Goal: Task Accomplishment & Management: Manage account settings

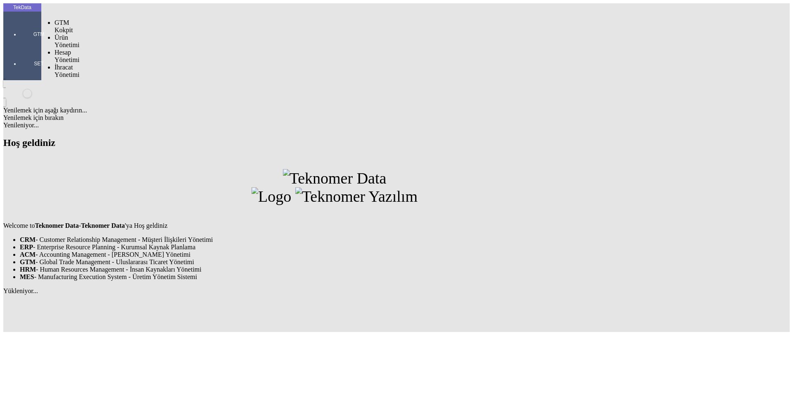
click at [20, 46] on div at bounding box center [39, 46] width 38 height 0
click at [55, 64] on span "İhracat Yönetimi" at bounding box center [67, 71] width 25 height 14
click at [126, 78] on span "Yüklemeler" at bounding box center [141, 81] width 31 height 7
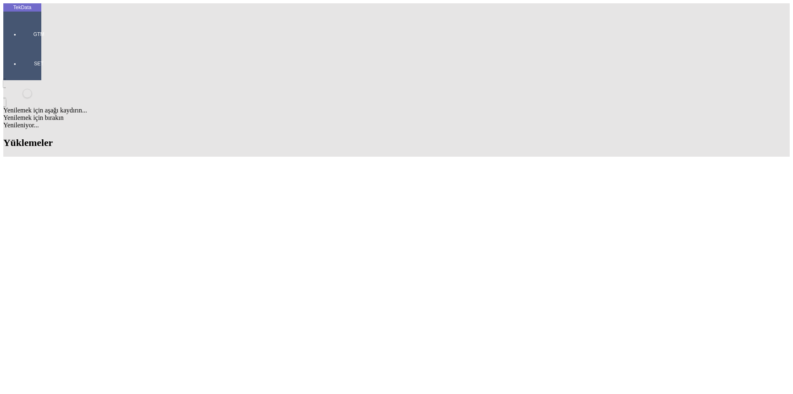
scroll to position [815, 0]
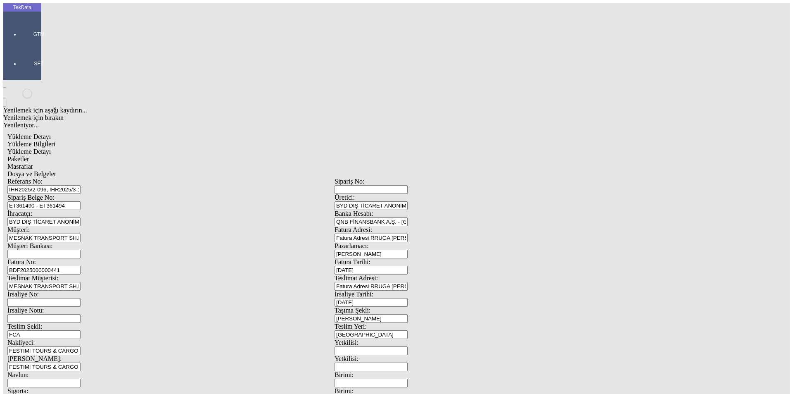
click at [51, 148] on span "Yükleme Detayı" at bounding box center [28, 151] width 43 height 7
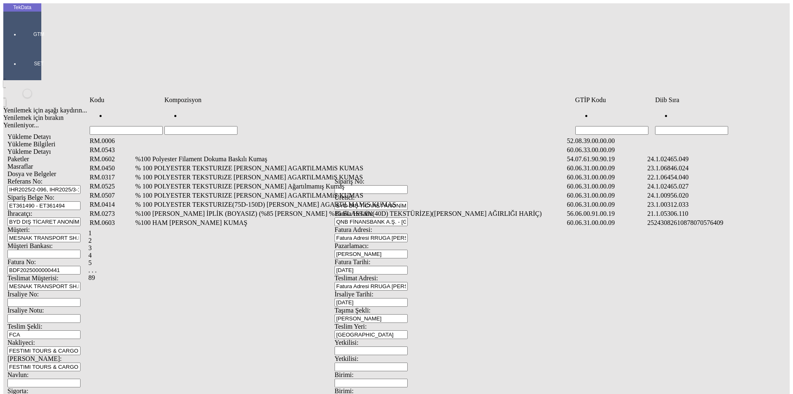
click at [166, 104] on td "Kompozisyon" at bounding box center [369, 100] width 410 height 8
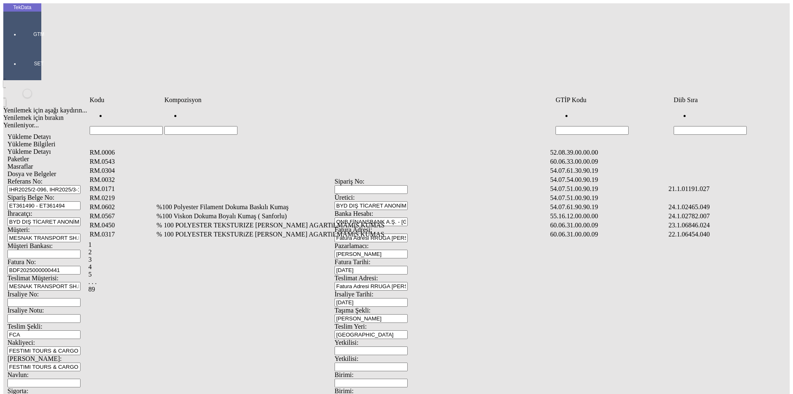
click at [184, 126] on input "Hücreyi Filtrele" at bounding box center [200, 130] width 73 height 9
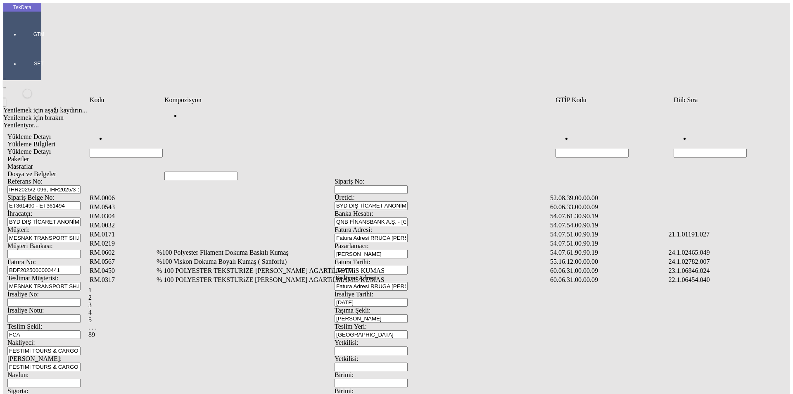
type input "J"
type input "KARTELA"
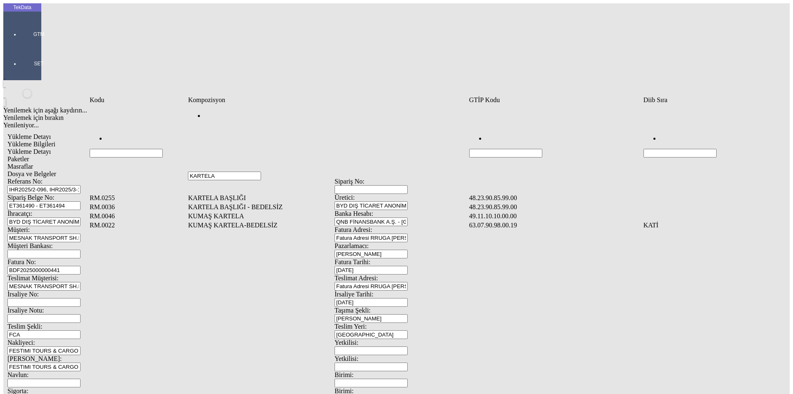
click at [239, 212] on td "KUMAŞ KARTELA" at bounding box center [327, 216] width 280 height 8
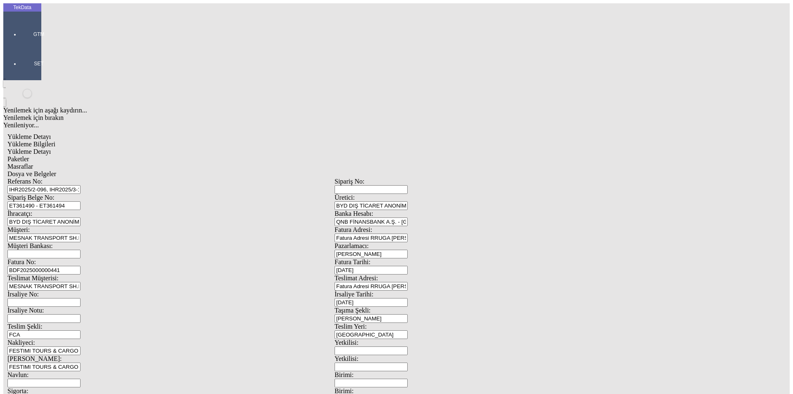
type input "23"
click at [470, 149] on div "Adet" at bounding box center [613, 152] width 327 height 7
type input "Adet"
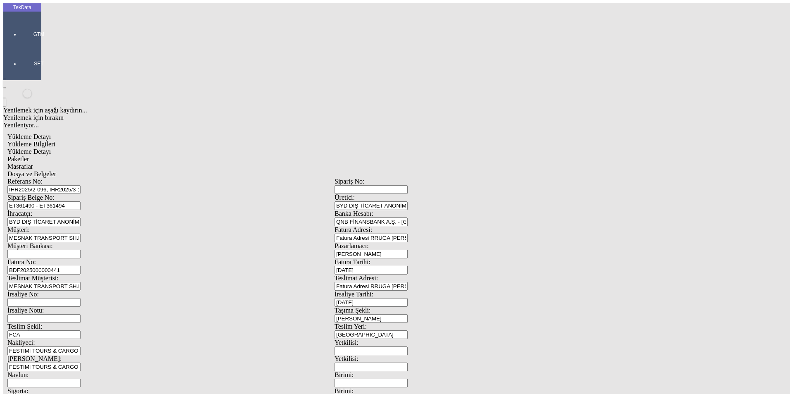
type input "0.75"
click at [476, 173] on div "Amerikan Doları" at bounding box center [613, 176] width 327 height 7
type input "Amerikan Doları"
type input "3"
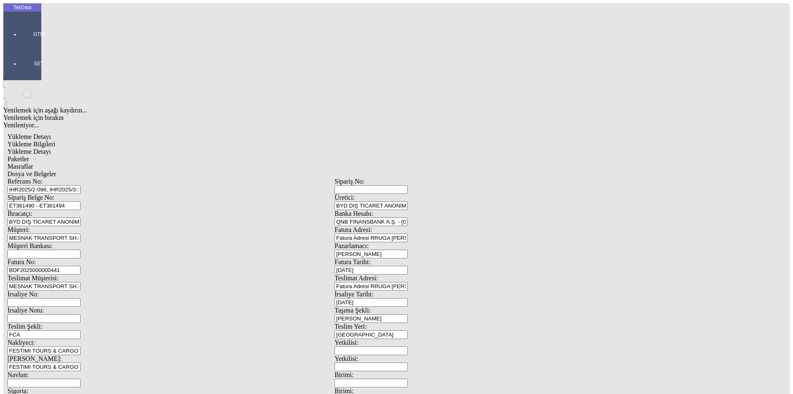
type input "4.5"
type input "5"
type input "4.7"
type input "[PERSON_NAME]"
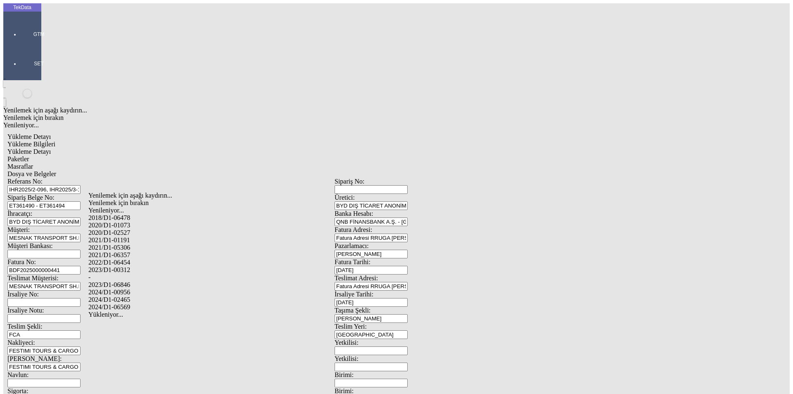
click at [110, 273] on div "-" at bounding box center [248, 276] width 321 height 7
type input "-"
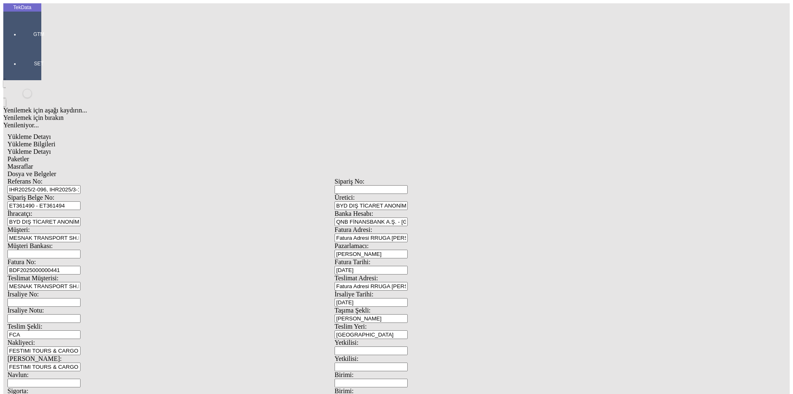
click at [470, 180] on div "Avro" at bounding box center [613, 183] width 327 height 7
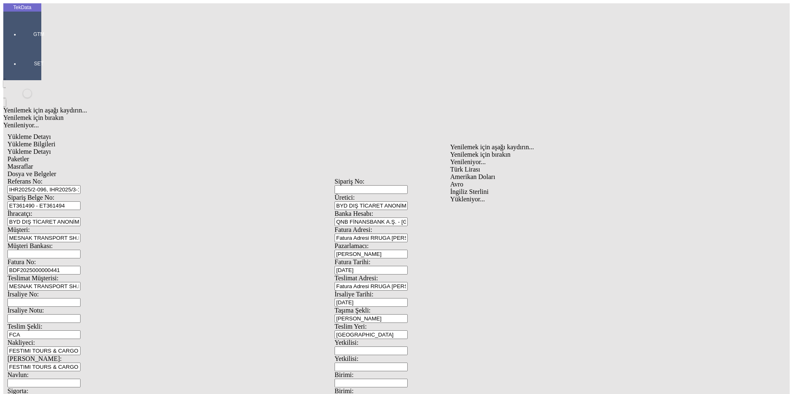
type input "Avro"
type input "-"
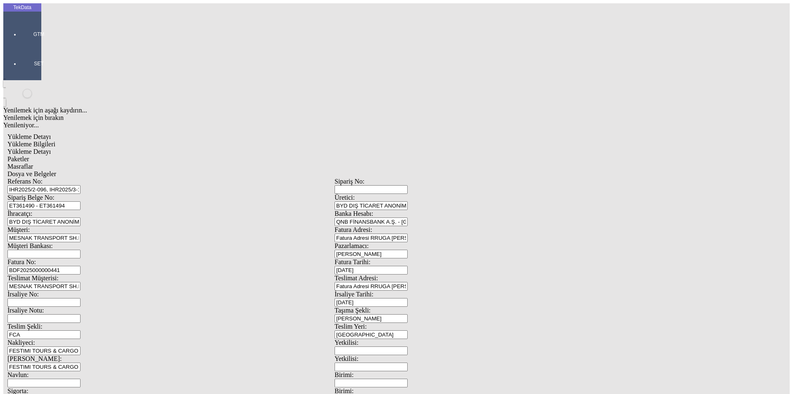
type input "0.5"
click at [29, 155] on span "Paketler" at bounding box center [17, 158] width 21 height 7
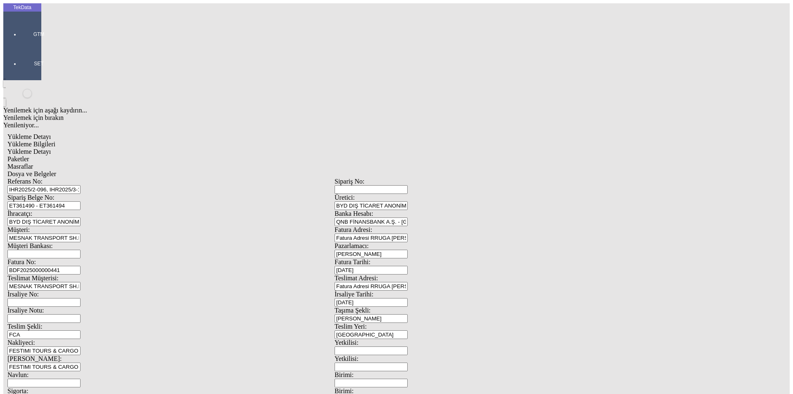
drag, startPoint x: 228, startPoint y: 40, endPoint x: 254, endPoint y: 42, distance: 26.9
click at [232, 163] on div "Masraflar" at bounding box center [334, 166] width 654 height 7
click at [56, 170] on span "Dosya ve Belgeler" at bounding box center [31, 173] width 49 height 7
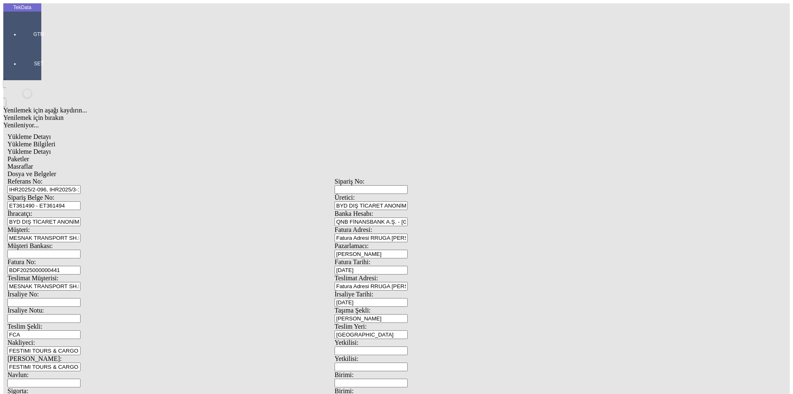
drag, startPoint x: 501, startPoint y: 140, endPoint x: 419, endPoint y: 136, distance: 81.9
click at [424, 258] on div "Fatura Tarihi: [DATE]" at bounding box center [497, 266] width 327 height 16
type input "[DATE]"
drag, startPoint x: 494, startPoint y: 171, endPoint x: 432, endPoint y: 175, distance: 61.6
click at [432, 290] on div "İrsaliye Tarihi: [DATE]" at bounding box center [497, 298] width 327 height 16
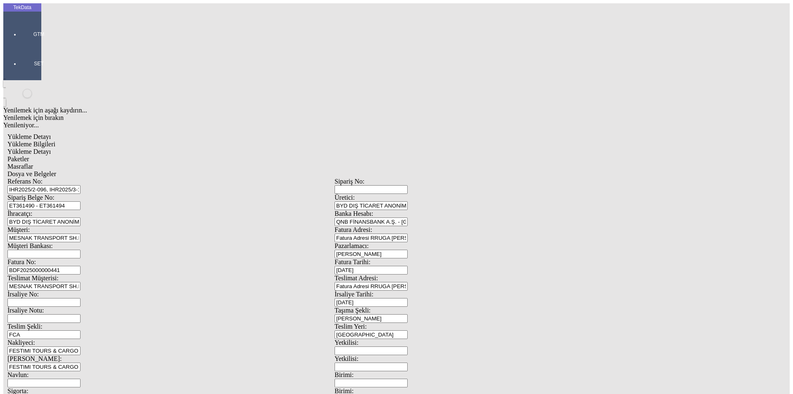
type input "[DATE]"
drag, startPoint x: 89, startPoint y: 278, endPoint x: 81, endPoint y: 278, distance: 8.3
type input "[DATE]"
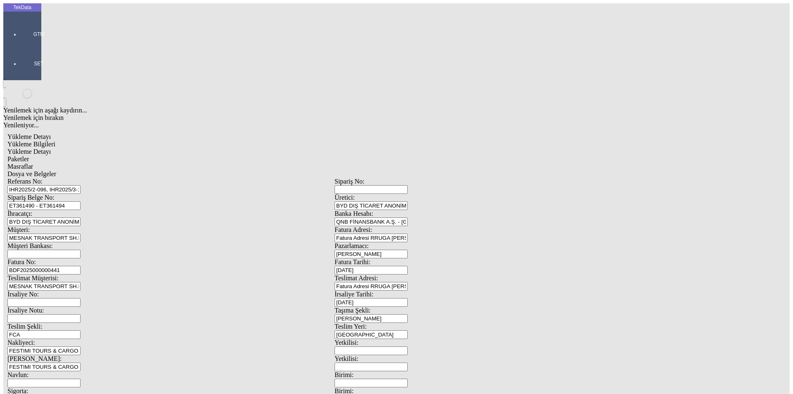
drag, startPoint x: 116, startPoint y: 287, endPoint x: 39, endPoint y: 288, distance: 77.2
click at [43, 288] on div "Yükleme Detayı Yükleme Bilgileri Yükleme Detayı Paketler Masraflar Dosya ve Bel…" at bounding box center [334, 367] width 662 height 477
type input "[DATE]"
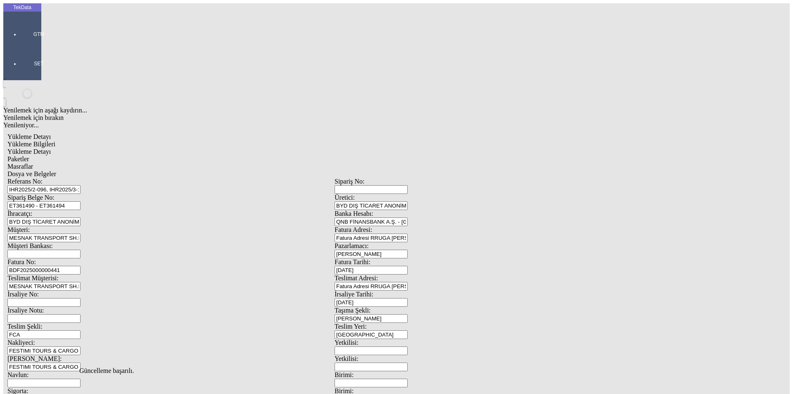
click at [51, 148] on span "Yükleme Detayı" at bounding box center [28, 151] width 43 height 7
click at [55, 140] on span "Yükleme Bilgileri" at bounding box center [31, 143] width 48 height 7
drag, startPoint x: 140, startPoint y: 319, endPoint x: 53, endPoint y: 316, distance: 86.3
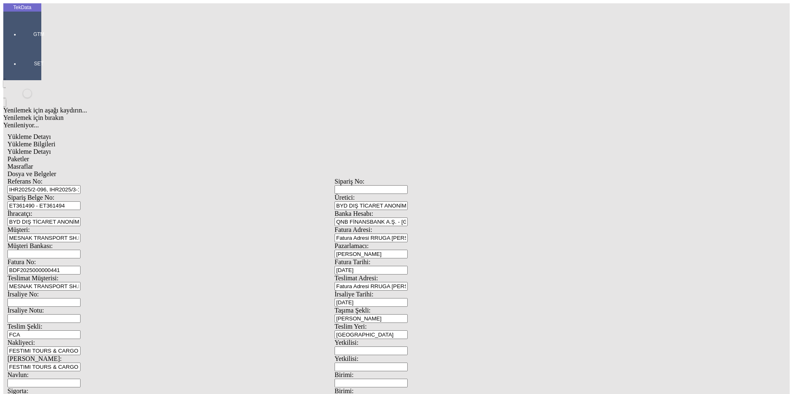
type input "3601.3"
drag, startPoint x: 520, startPoint y: 318, endPoint x: 336, endPoint y: 325, distance: 184.3
type input "3635.3"
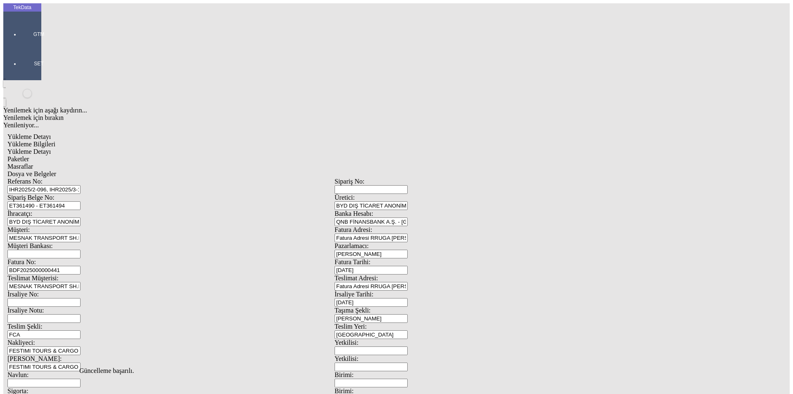
scroll to position [0, 0]
click at [51, 148] on span "Yükleme Detayı" at bounding box center [28, 151] width 43 height 7
click at [29, 155] on span "Paketler" at bounding box center [17, 158] width 21 height 7
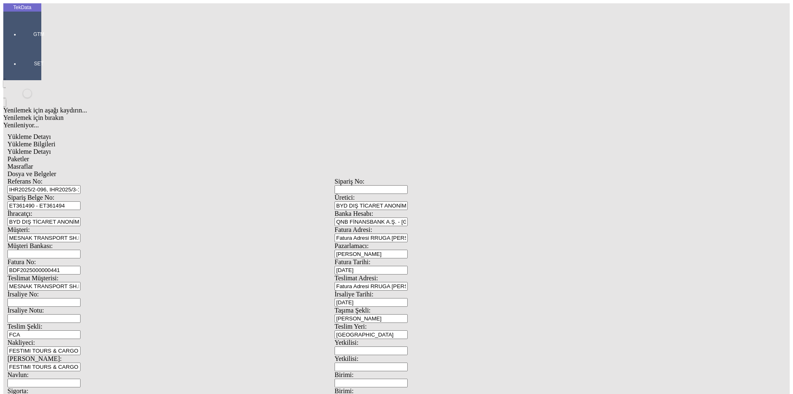
click at [33, 163] on span "Masraflar" at bounding box center [20, 166] width 26 height 7
click at [313, 170] on div "Dosya ve Belgeler" at bounding box center [334, 173] width 654 height 7
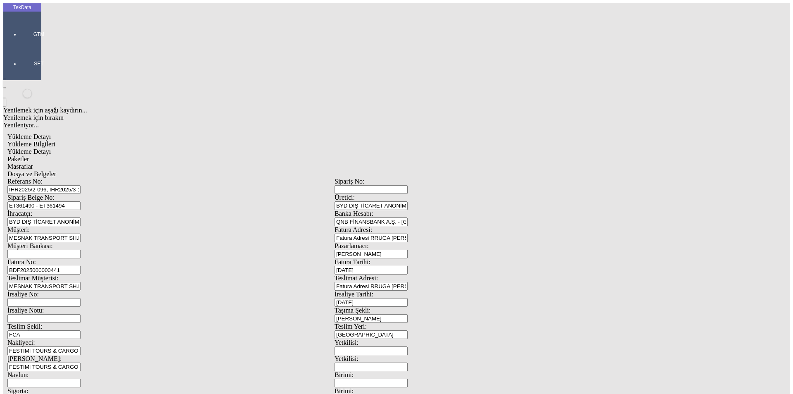
click at [56, 170] on span "Dosya ve Belgeler" at bounding box center [31, 173] width 49 height 7
click at [29, 155] on span "Paketler" at bounding box center [17, 158] width 21 height 7
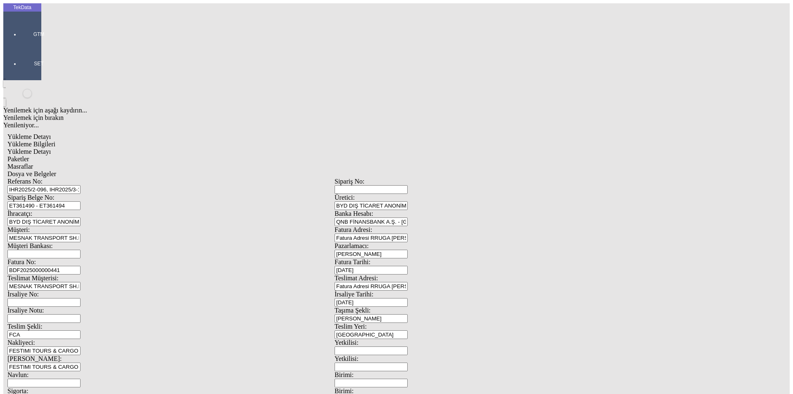
drag, startPoint x: 471, startPoint y: 92, endPoint x: 420, endPoint y: 87, distance: 51.4
type input "61"
drag, startPoint x: 536, startPoint y: 235, endPoint x: 430, endPoint y: 153, distance: 134.0
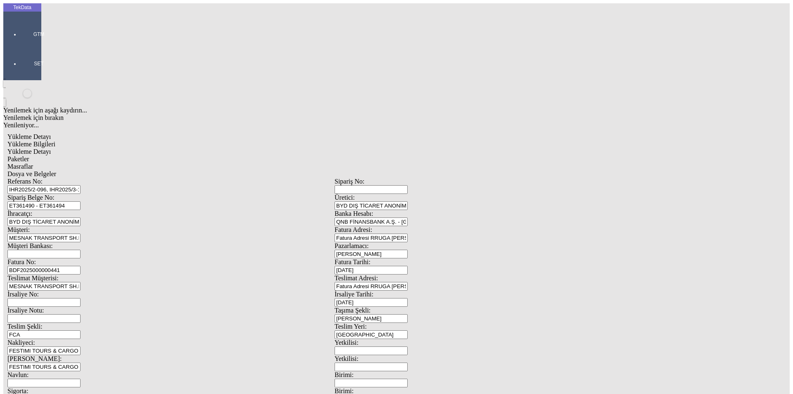
click at [33, 163] on span "Masraflar" at bounding box center [20, 166] width 26 height 7
click at [56, 170] on span "Dosya ve Belgeler" at bounding box center [31, 173] width 49 height 7
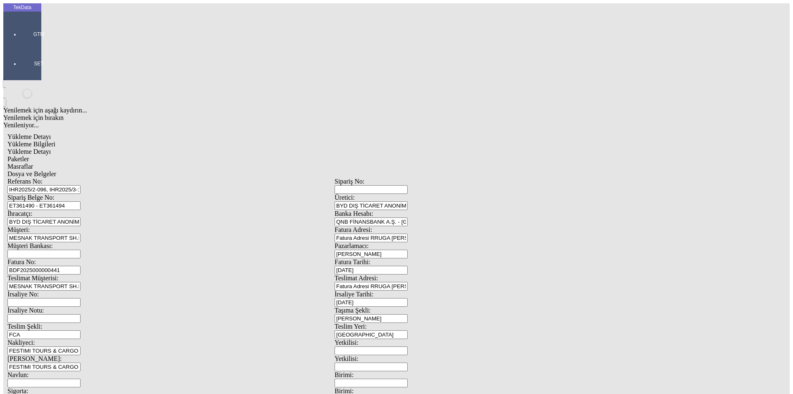
click at [64, 67] on span "Sabit Yönetimi" at bounding box center [67, 74] width 25 height 14
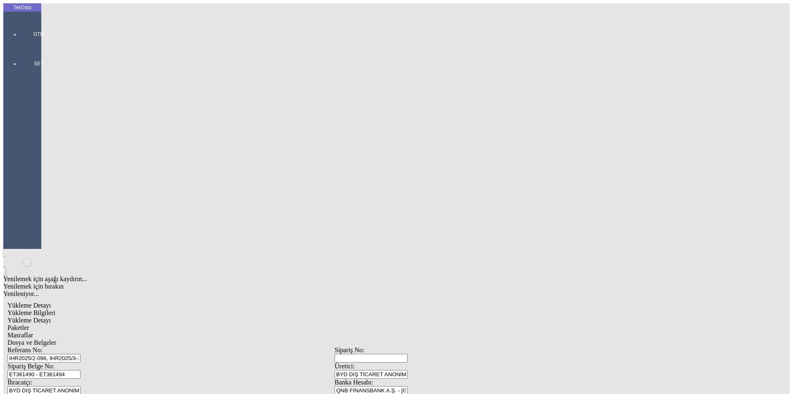
drag, startPoint x: 55, startPoint y: 59, endPoint x: 67, endPoint y: 59, distance: 12.4
click at [56, 339] on span "Dosya ve Belgeler" at bounding box center [31, 342] width 49 height 7
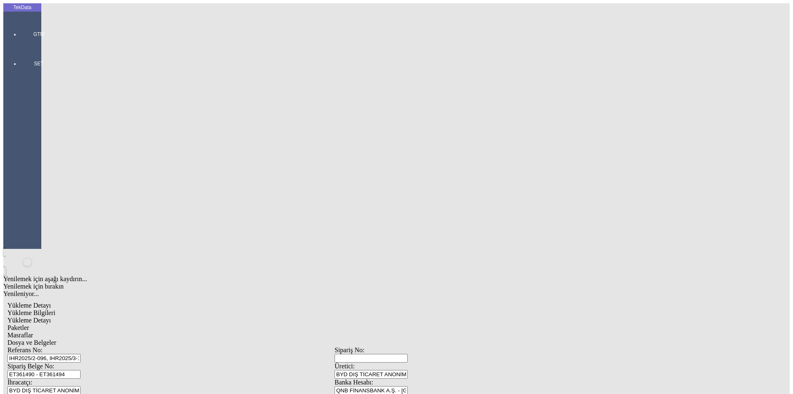
drag, startPoint x: 639, startPoint y: 319, endPoint x: 649, endPoint y: 306, distance: 16.4
drag, startPoint x: 78, startPoint y: 37, endPoint x: 93, endPoint y: 51, distance: 20.2
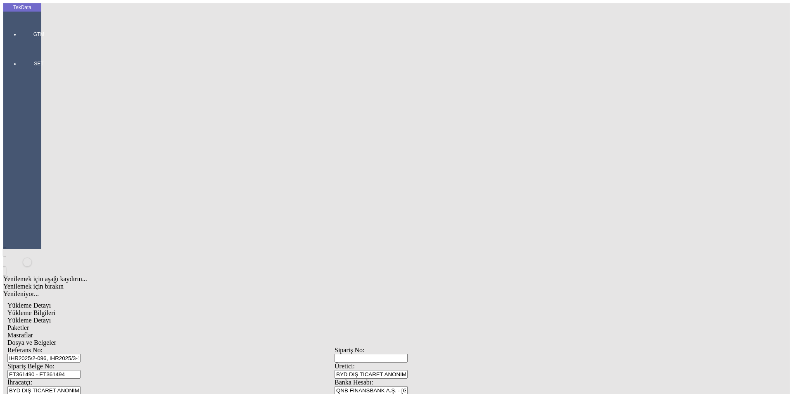
click at [55, 309] on span "Yükleme Bilgileri" at bounding box center [31, 312] width 48 height 7
drag, startPoint x: 178, startPoint y: 77, endPoint x: 27, endPoint y: 78, distance: 151.1
click at [22, 46] on div at bounding box center [39, 46] width 38 height 0
click at [74, 64] on span "İhracat Yönetimi" at bounding box center [67, 71] width 25 height 14
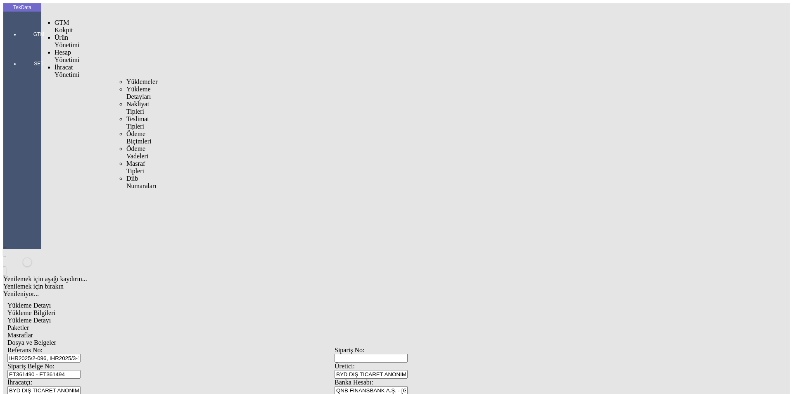
click at [126, 78] on span "Yüklemeler" at bounding box center [141, 81] width 31 height 7
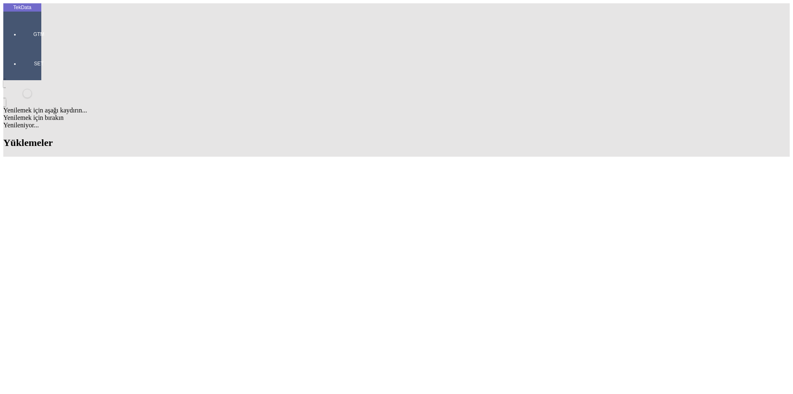
scroll to position [815, 0]
drag, startPoint x: 352, startPoint y: 311, endPoint x: 399, endPoint y: 309, distance: 47.5
copy td "BDF2025000000441"
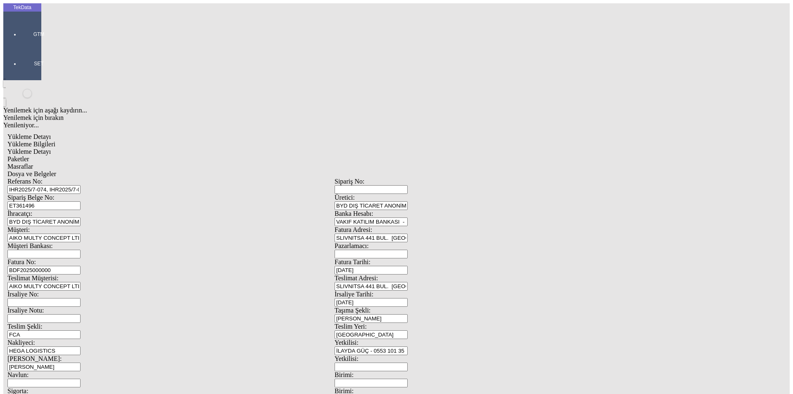
click at [81, 266] on input "BDF2025000000" at bounding box center [43, 270] width 73 height 9
drag, startPoint x: 156, startPoint y: 138, endPoint x: 82, endPoint y: 138, distance: 74.3
click at [82, 258] on div "Fatura No: BDF2025000000" at bounding box center [170, 266] width 327 height 16
paste input "441"
type input "BDF2025000000442"
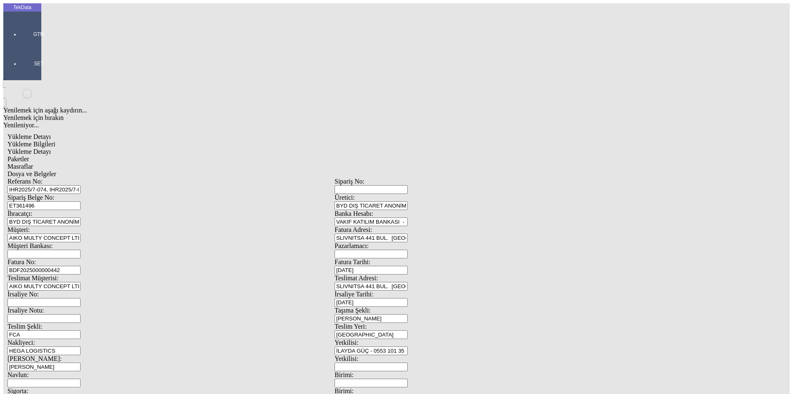
type input "[DATE]"
drag, startPoint x: 489, startPoint y: 162, endPoint x: 439, endPoint y: 167, distance: 50.6
click at [439, 290] on div "İrsaliye Tarihi: [DATE]" at bounding box center [497, 298] width 327 height 16
drag, startPoint x: 489, startPoint y: 170, endPoint x: 433, endPoint y: 174, distance: 56.3
click at [433, 290] on div "İrsaliye Tarihi: [DATE]" at bounding box center [497, 298] width 327 height 16
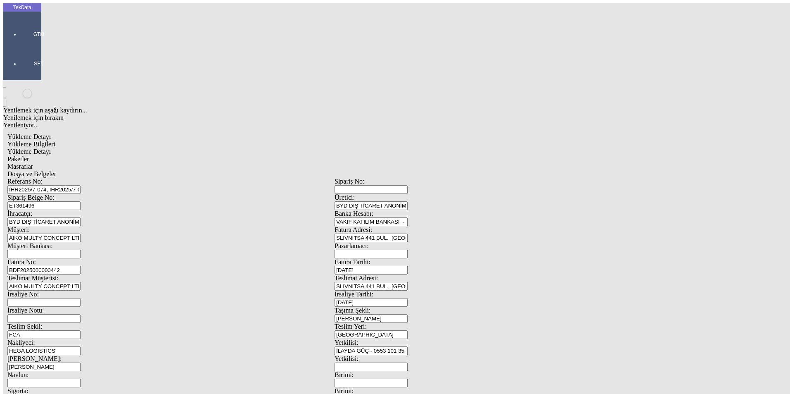
scroll to position [71, 0]
type input "[DATE]"
drag, startPoint x: 152, startPoint y: 207, endPoint x: 31, endPoint y: 202, distance: 121.1
click at [37, 204] on div "TekData GTM SET Yenilemek için aşağı kaydırın... Yenilemek için bırakın Yenilen…" at bounding box center [334, 326] width 662 height 647
type input "[DATE]"
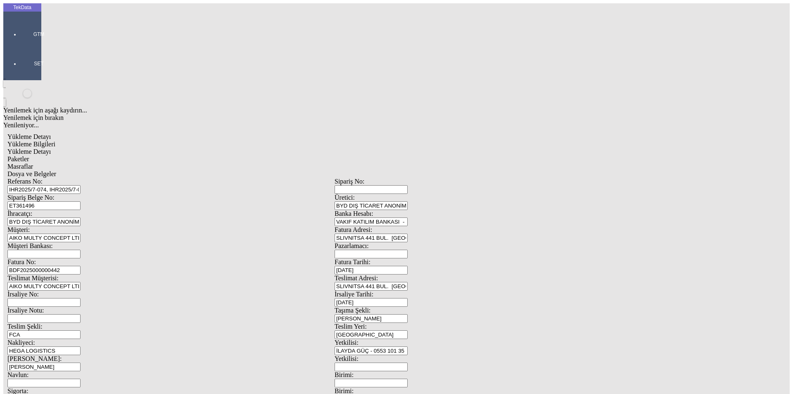
click at [19, 285] on div "TekData GTM SET Yenilemek için aşağı kaydırın... Yenilemek için bırakın Yenilen…" at bounding box center [334, 326] width 662 height 647
type input "[DATE]"
click at [51, 148] on span "Yükleme Detayı" at bounding box center [28, 151] width 43 height 7
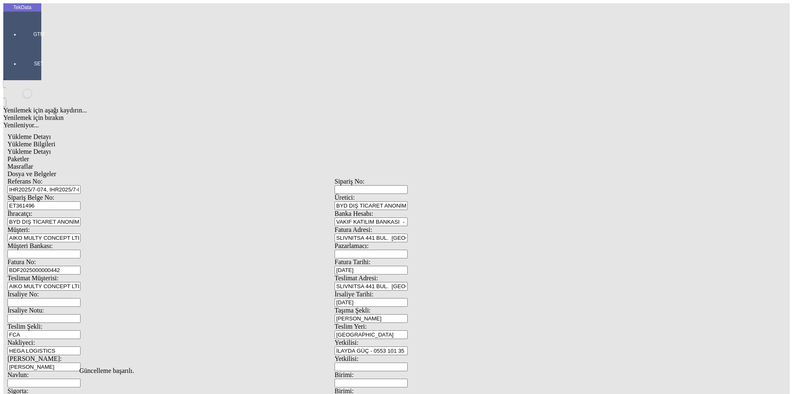
drag, startPoint x: 380, startPoint y: 206, endPoint x: 420, endPoint y: 200, distance: 40.5
click at [381, 195] on div "Evet" at bounding box center [403, 190] width 119 height 7
drag, startPoint x: 578, startPoint y: 86, endPoint x: 610, endPoint y: 95, distance: 32.5
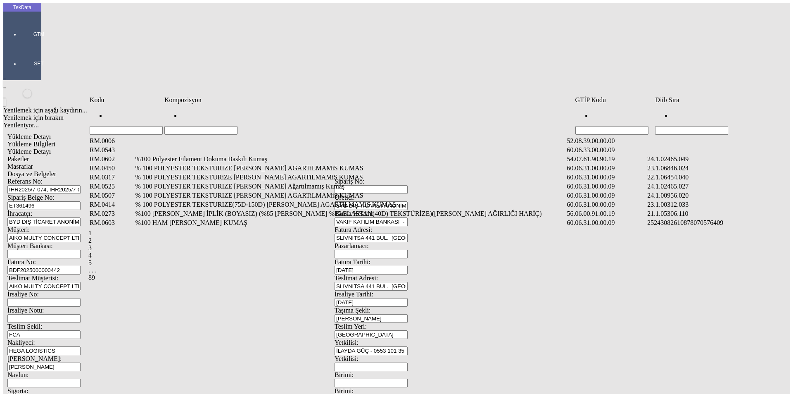
click at [696, 126] on input "Hücreyi Filtrele" at bounding box center [691, 130] width 73 height 9
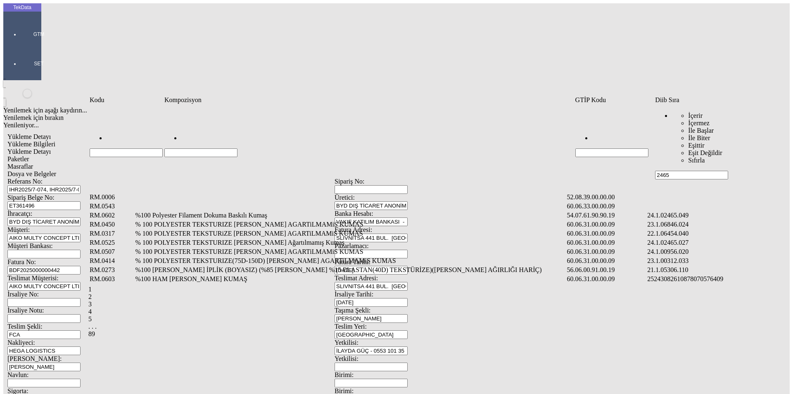
type input "2465"
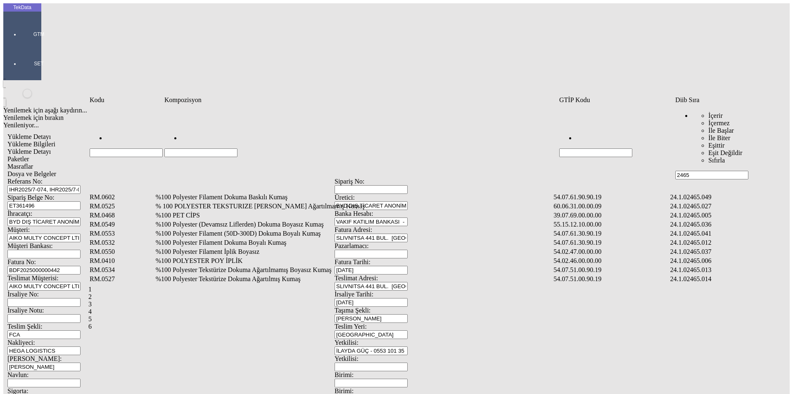
click at [182, 148] on input "Hücreyi Filtrele" at bounding box center [200, 152] width 73 height 9
type input "%95"
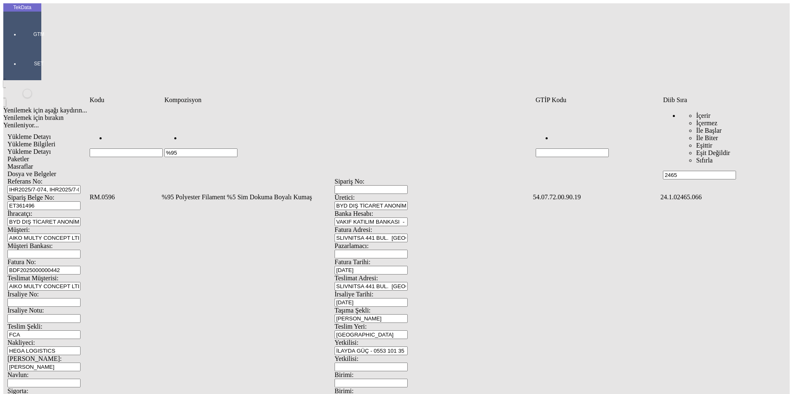
click at [214, 193] on td "%95 Polyester Filament %5 Sim Dokuma Boyalı Kumaş" at bounding box center [346, 197] width 370 height 8
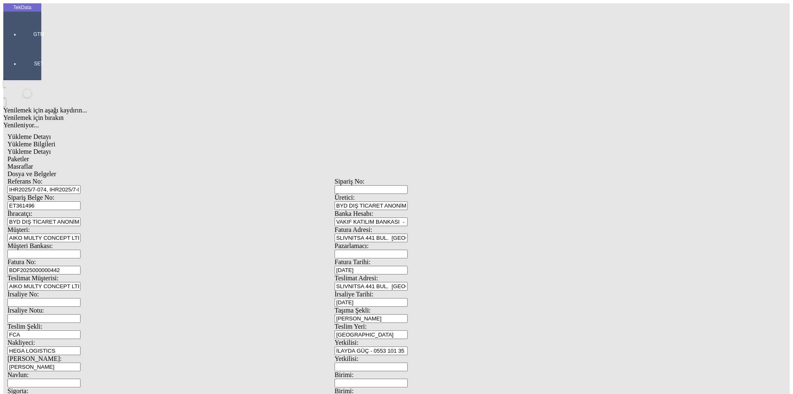
type input "1018.4"
click at [464, 149] on div "Metre" at bounding box center [613, 152] width 327 height 7
type input "Metre"
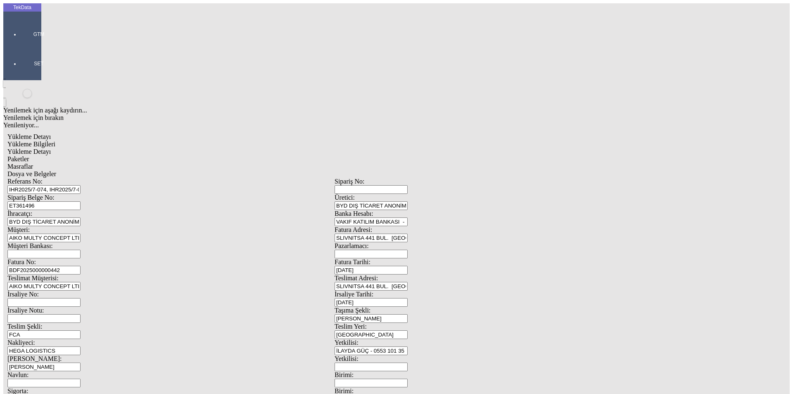
type input "2.9"
click at [477, 173] on div "Amerikan Doları" at bounding box center [613, 176] width 327 height 7
type input "Amerikan Doları"
type input "300"
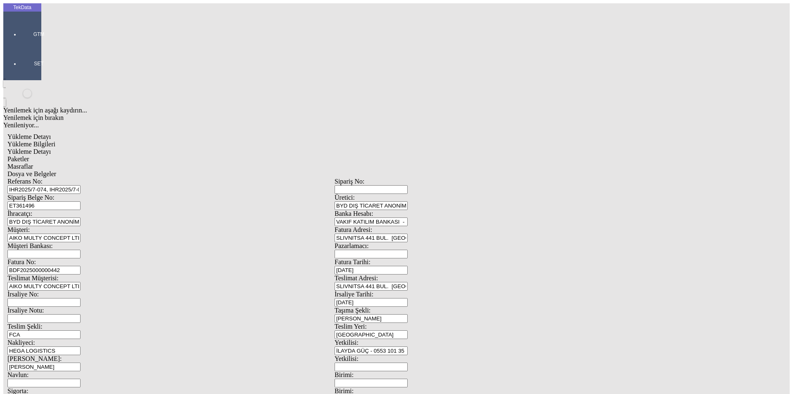
type input "294.05"
type input "298.25"
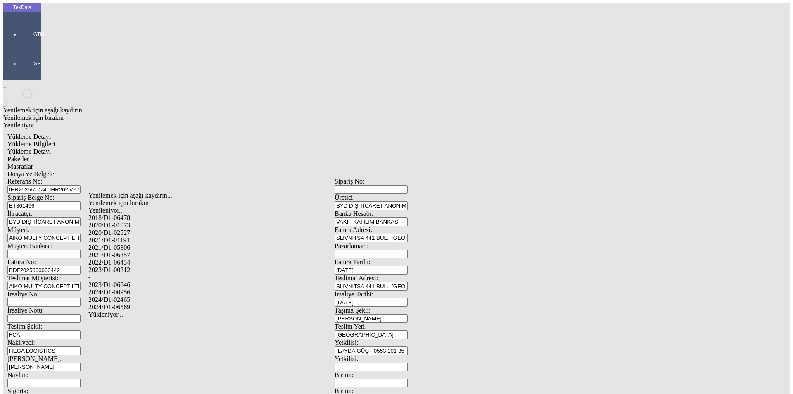
click at [130, 296] on div "2024/D1-02465" at bounding box center [248, 299] width 321 height 7
type input "2024/D1-02465"
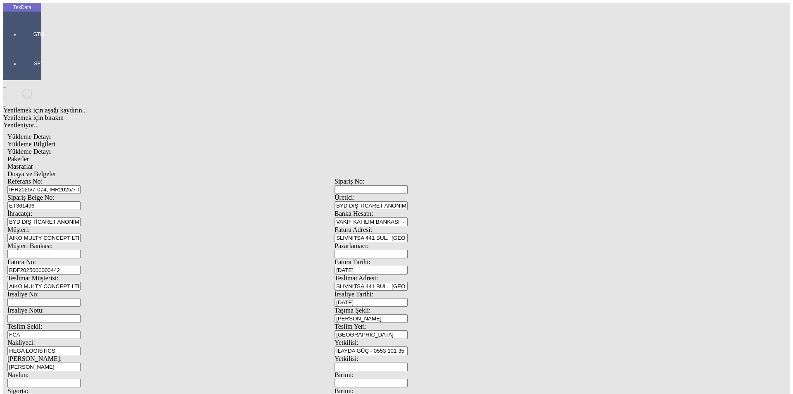
drag, startPoint x: 735, startPoint y: 166, endPoint x: 722, endPoint y: 164, distance: 13.7
click at [29, 155] on span "Paketler" at bounding box center [17, 158] width 21 height 7
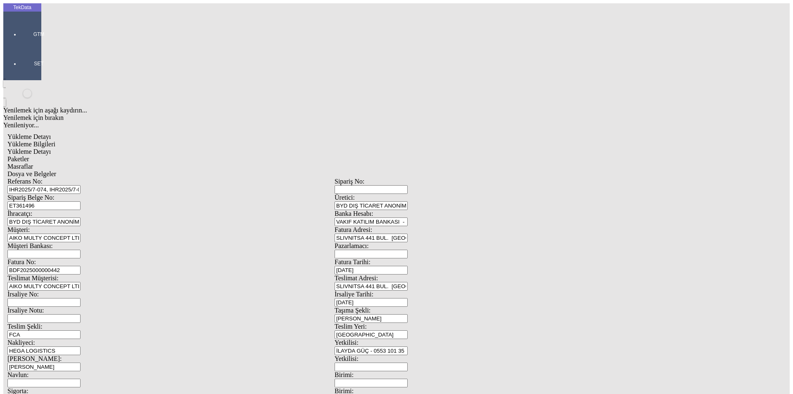
drag, startPoint x: 251, startPoint y: 47, endPoint x: 278, endPoint y: 45, distance: 27.0
click at [33, 163] on span "Masraflar" at bounding box center [20, 166] width 26 height 7
drag, startPoint x: 286, startPoint y: 43, endPoint x: 306, endPoint y: 42, distance: 19.9
click at [56, 170] on span "Dosya ve Belgeler" at bounding box center [31, 173] width 49 height 7
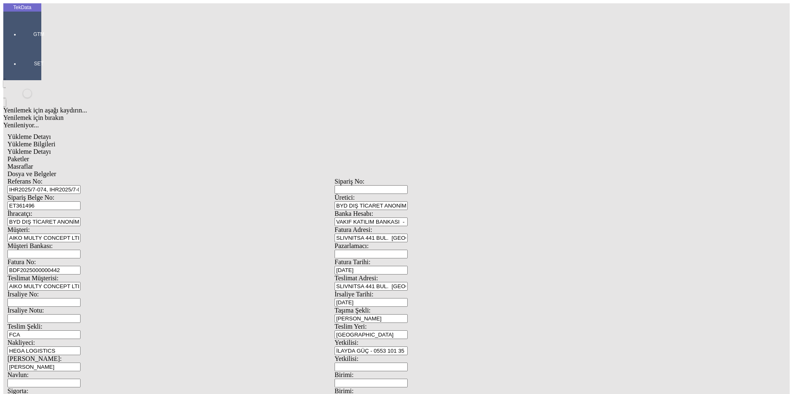
click at [56, 170] on span "Dosya ve Belgeler" at bounding box center [31, 173] width 49 height 7
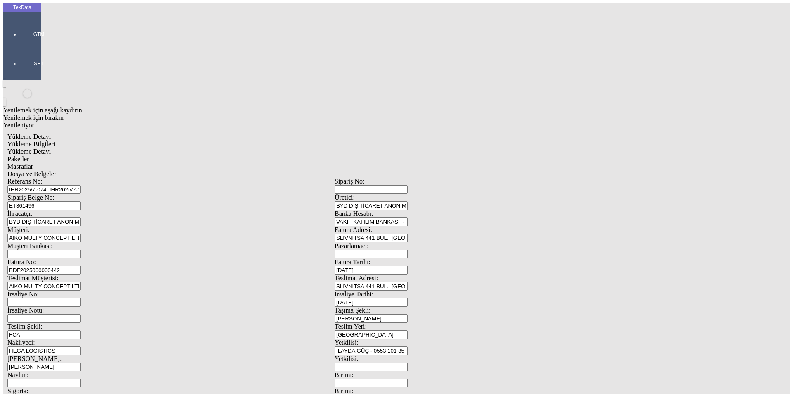
click at [55, 140] on span "Yükleme Bilgileri" at bounding box center [31, 143] width 48 height 7
drag, startPoint x: 736, startPoint y: 373, endPoint x: 732, endPoint y: 370, distance: 5.0
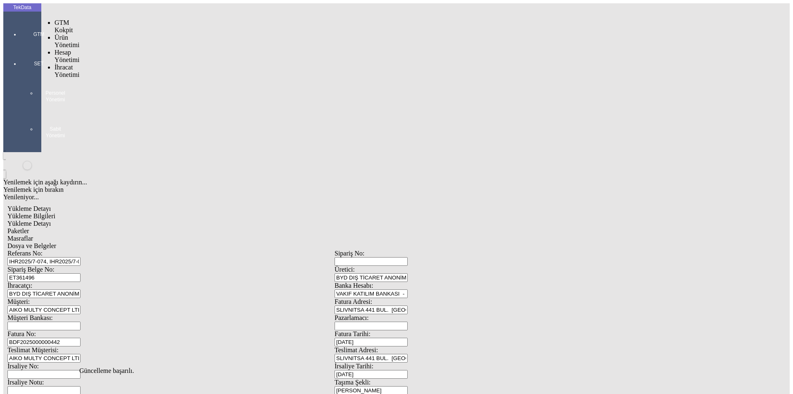
click at [22, 46] on div at bounding box center [39, 46] width 38 height 0
click at [55, 64] on span "İhracat Yönetimi" at bounding box center [67, 71] width 25 height 14
click at [126, 78] on span "Yüklemeler" at bounding box center [141, 81] width 31 height 7
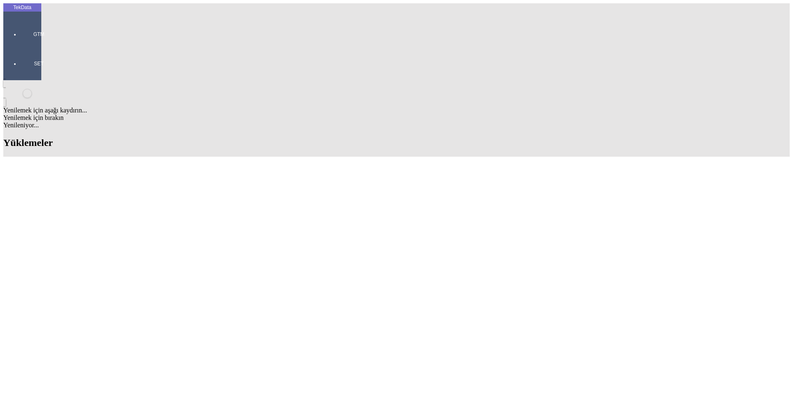
scroll to position [609, 0]
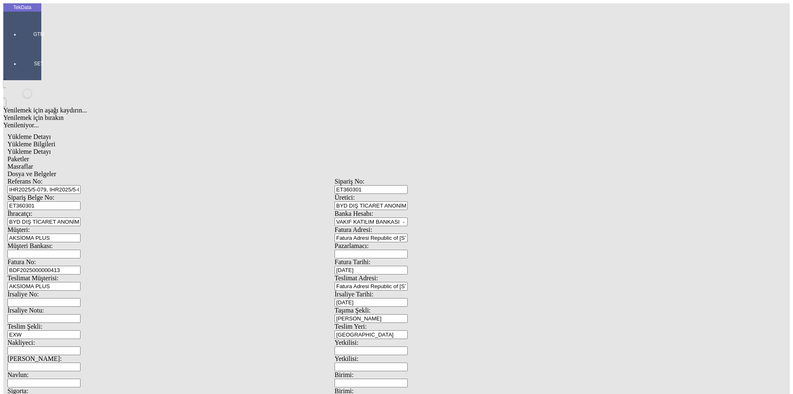
click at [408, 185] on input "ET360301" at bounding box center [370, 189] width 73 height 9
drag, startPoint x: 493, startPoint y: 61, endPoint x: 426, endPoint y: 60, distance: 66.9
click at [427, 178] on div "Sipariş No: ET360301" at bounding box center [497, 186] width 327 height 16
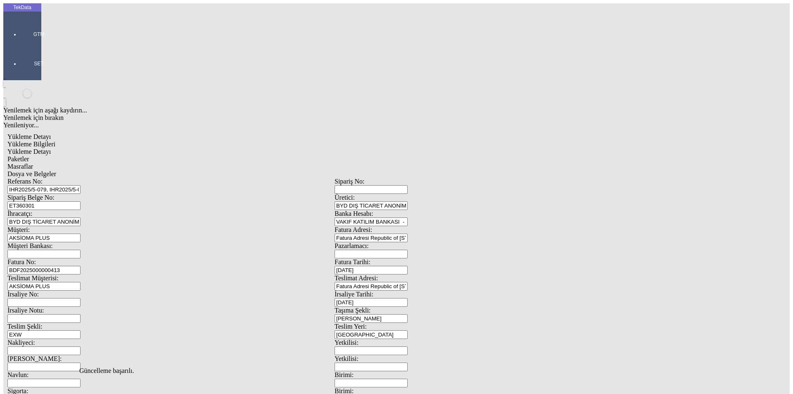
click at [56, 170] on span "Dosya ve Belgeler" at bounding box center [31, 173] width 49 height 7
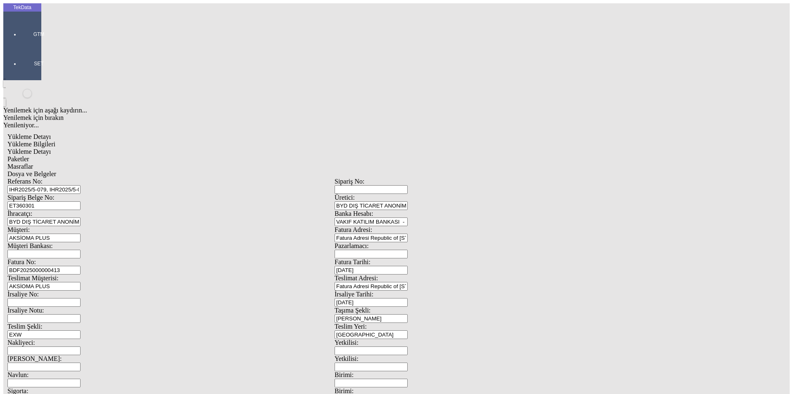
click at [56, 170] on span "Dosya ve Belgeler" at bounding box center [31, 173] width 49 height 7
drag, startPoint x: 77, startPoint y: 261, endPoint x: 68, endPoint y: 207, distance: 54.0
